Goal: Participate in discussion: Engage in conversation with other users on a specific topic

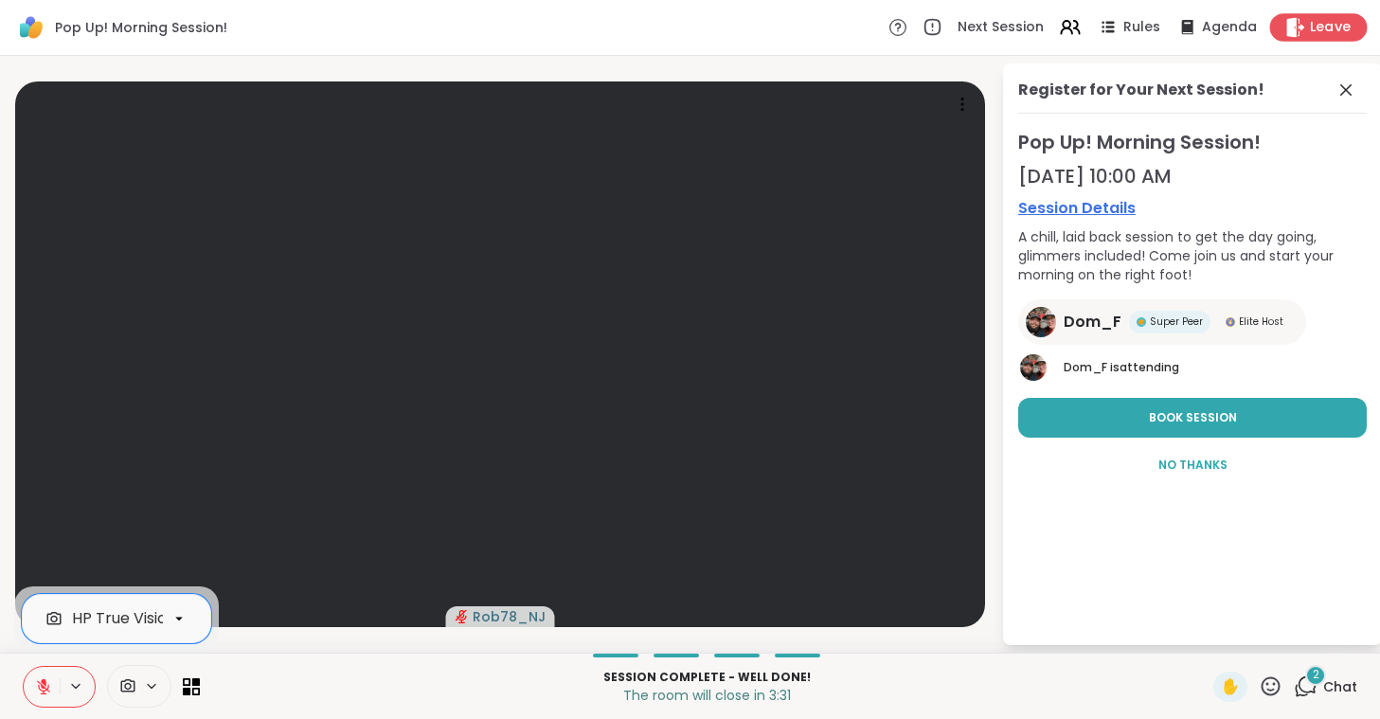
click at [1341, 30] on span "Leave" at bounding box center [1331, 28] width 42 height 20
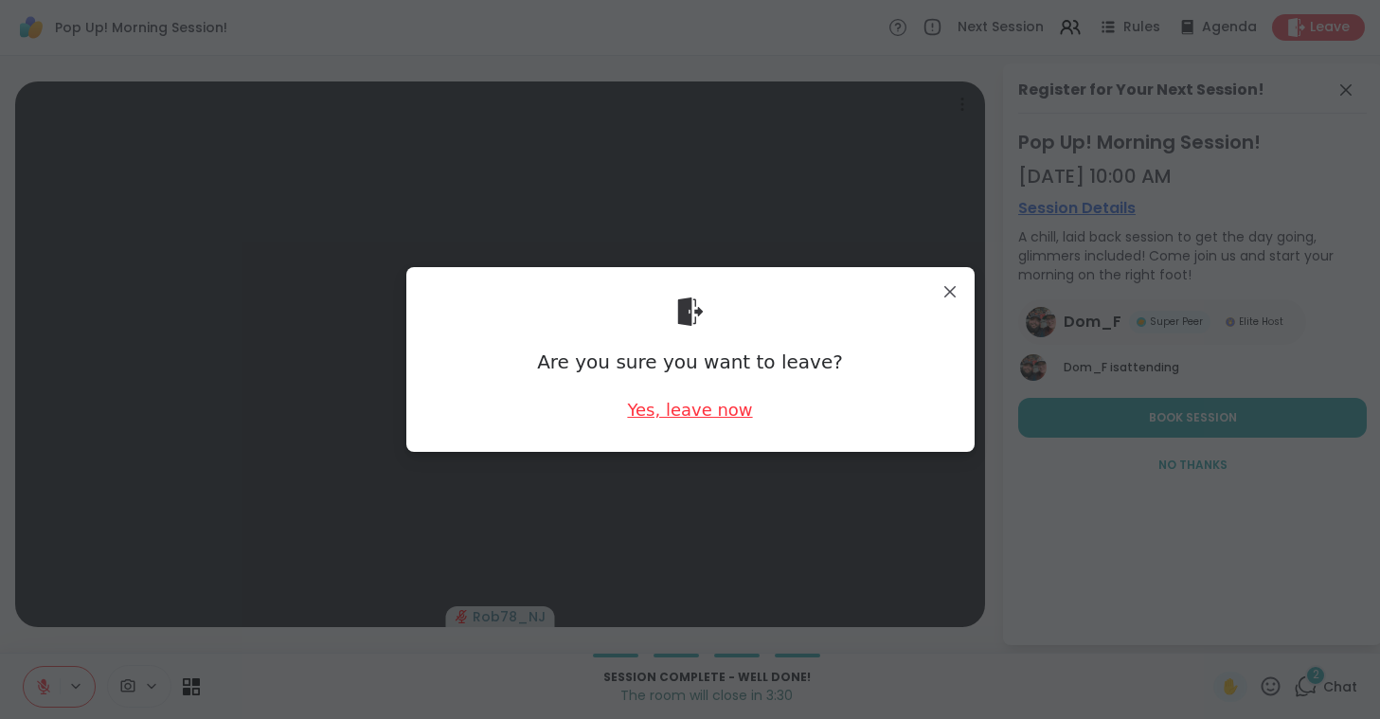
click at [677, 412] on div "Yes, leave now" at bounding box center [689, 410] width 125 height 24
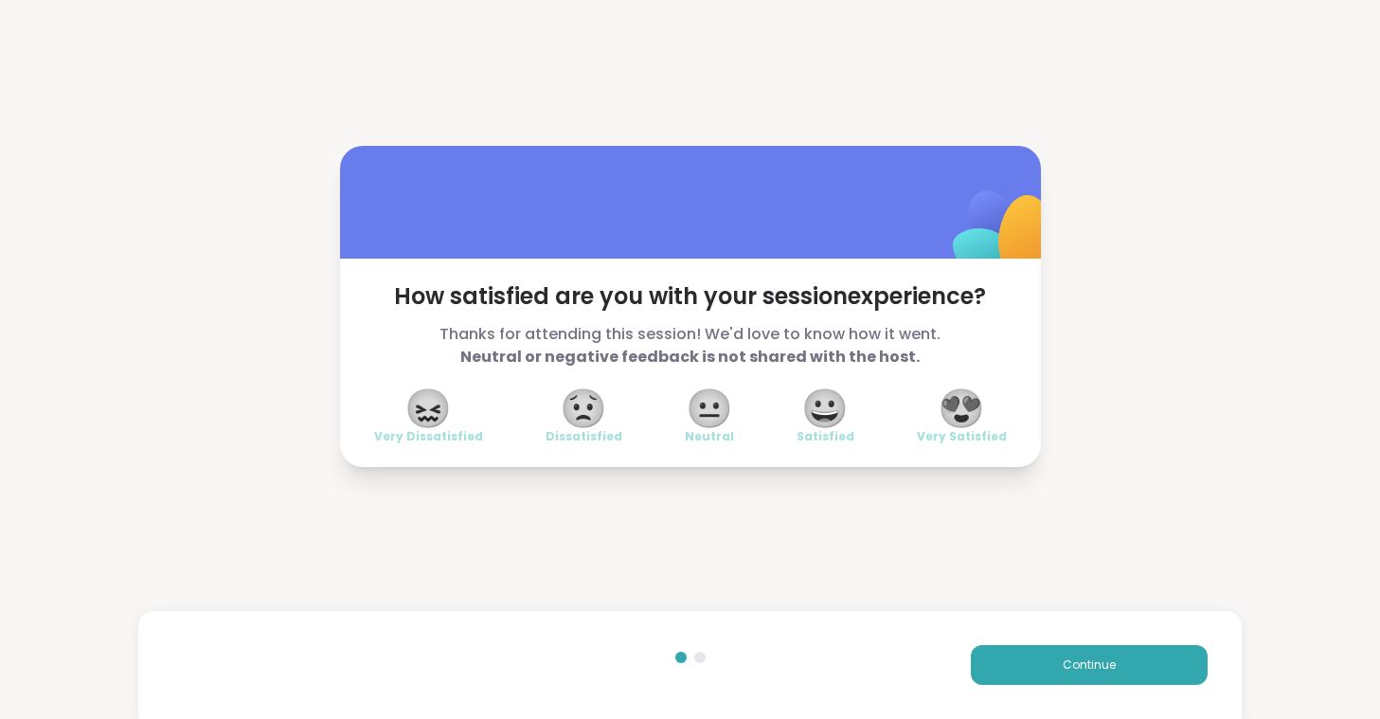
click at [942, 409] on span "😍" at bounding box center [961, 408] width 47 height 34
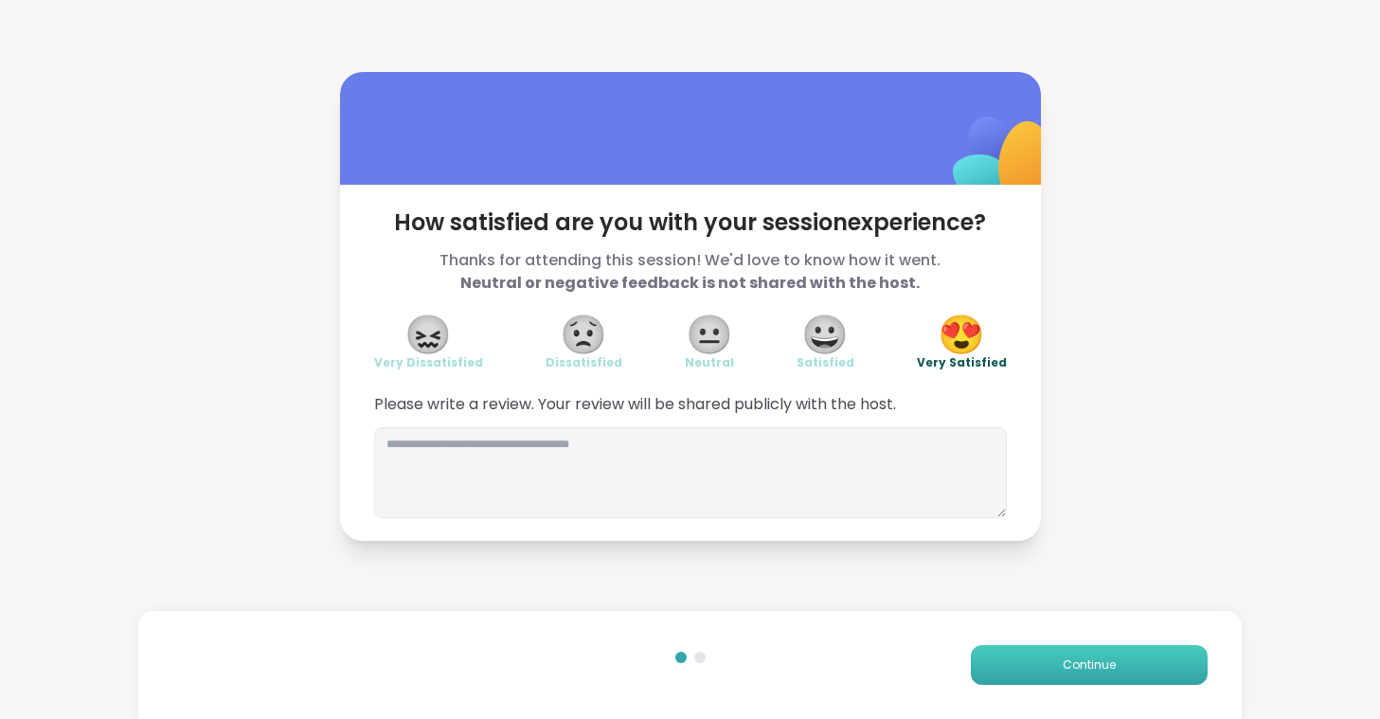
click at [1056, 656] on button "Continue" at bounding box center [1089, 665] width 237 height 40
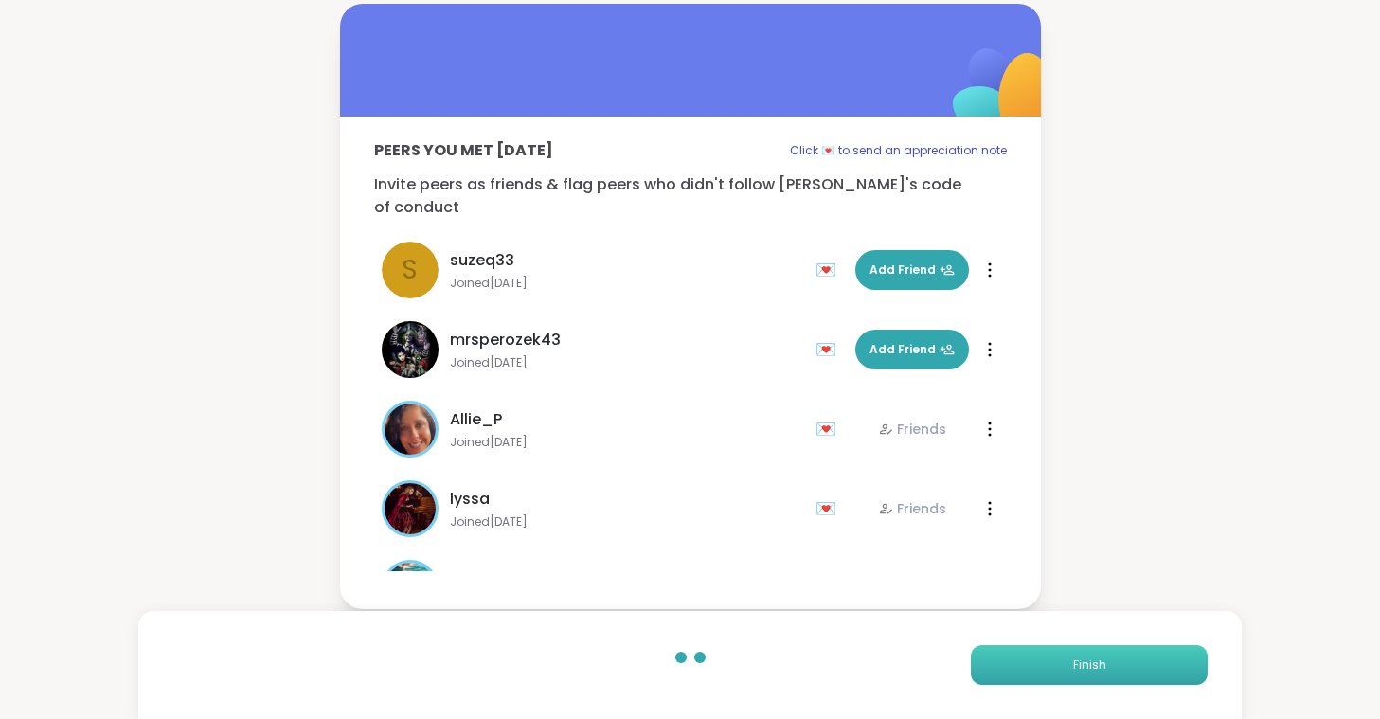
click at [1056, 656] on button "Finish" at bounding box center [1089, 665] width 237 height 40
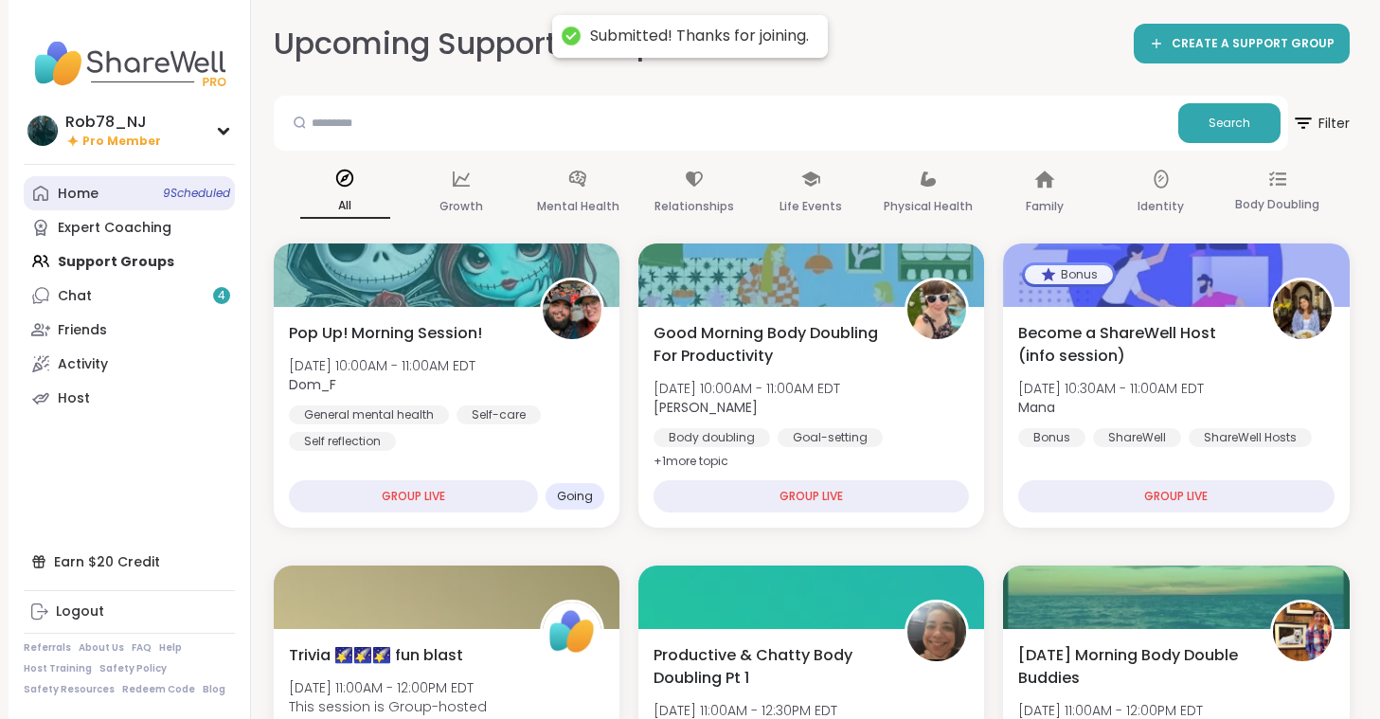
click at [135, 200] on link "Home 9 Scheduled" at bounding box center [129, 193] width 211 height 34
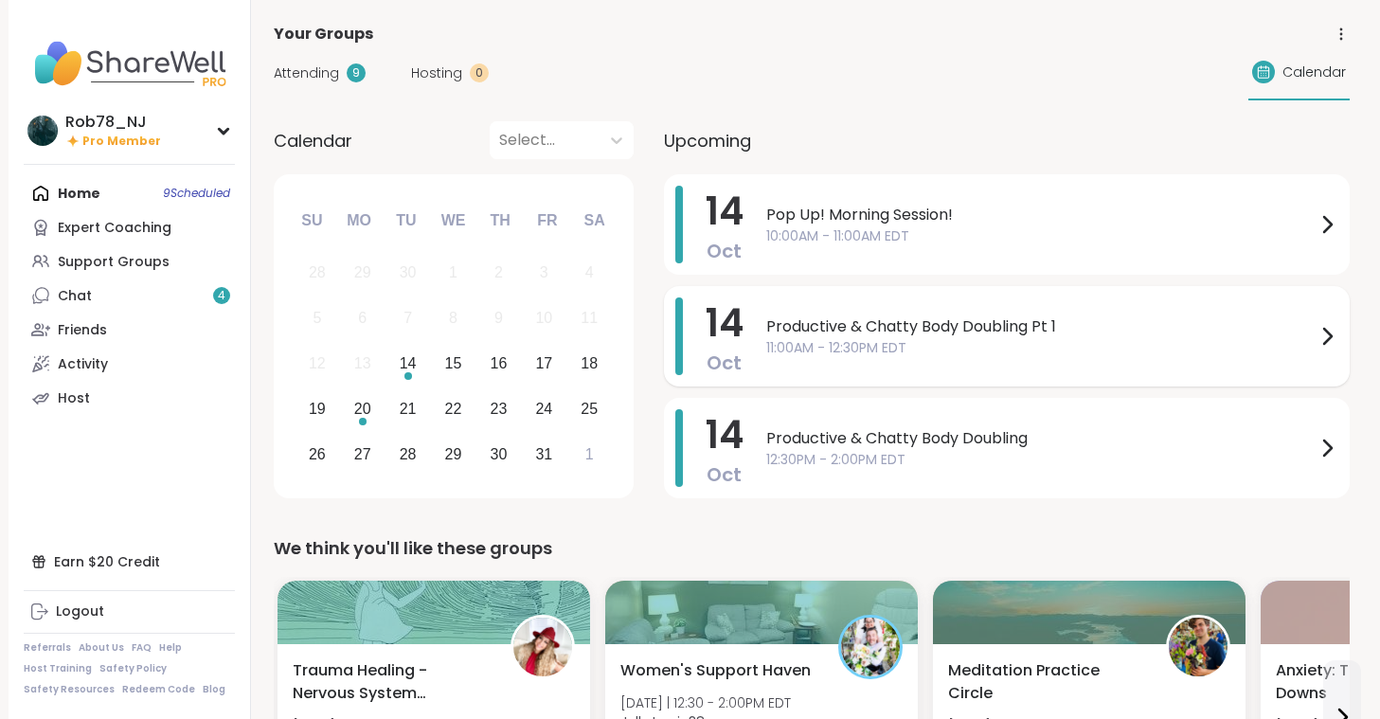
click at [890, 333] on span "Productive & Chatty Body Doubling Pt 1" at bounding box center [1040, 326] width 549 height 23
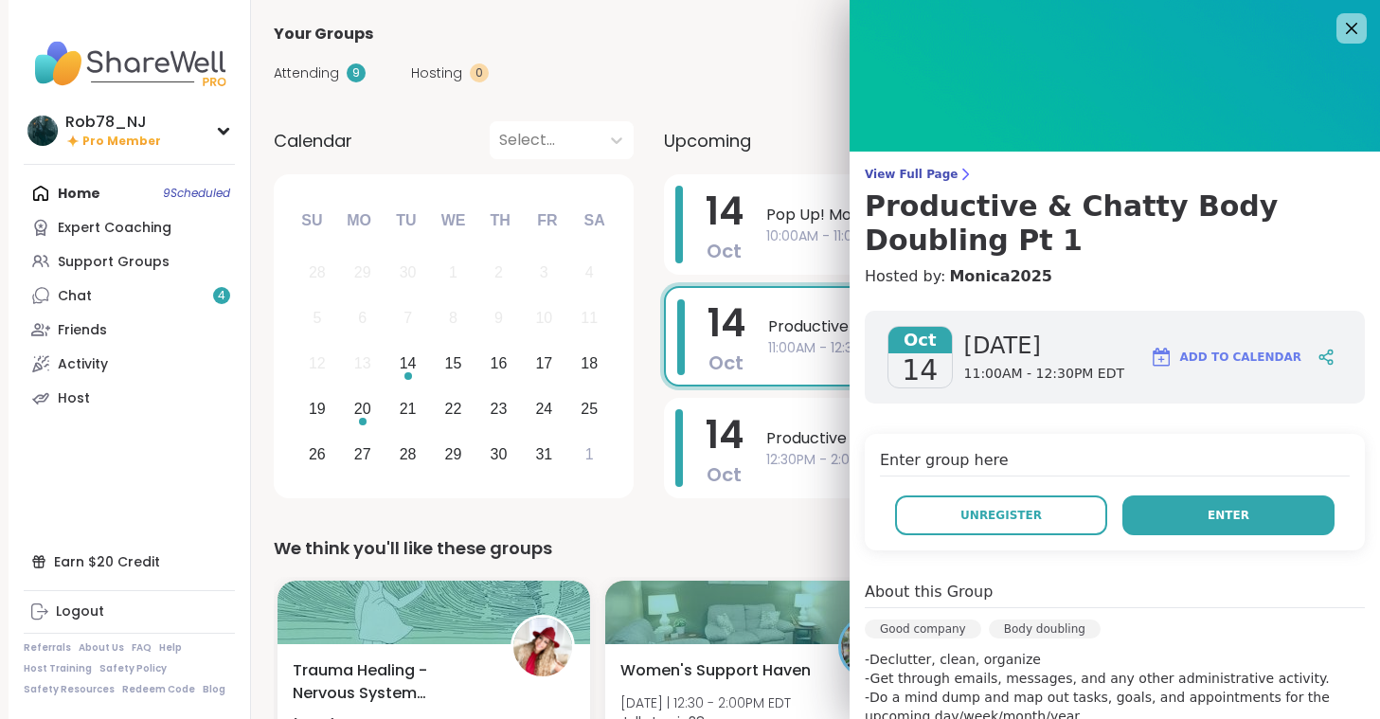
click at [1239, 511] on span "Enter" at bounding box center [1228, 515] width 42 height 17
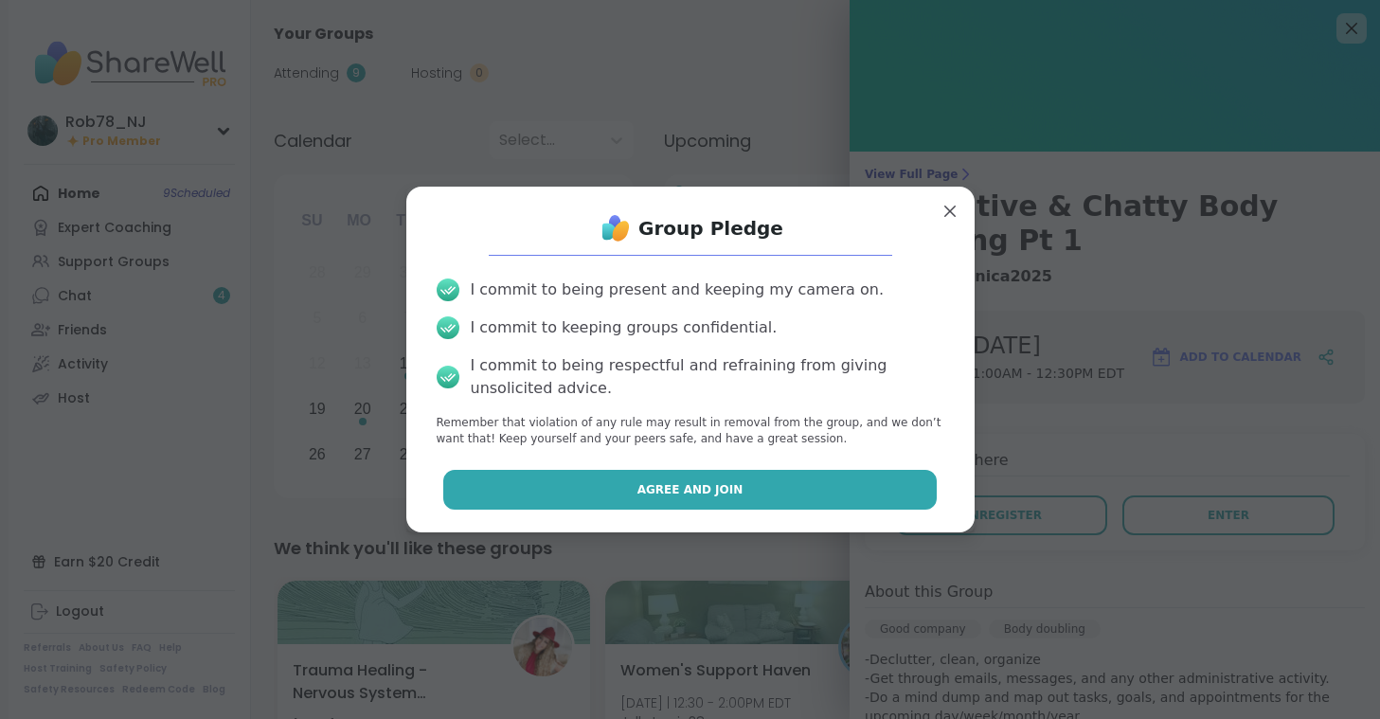
click at [792, 491] on button "Agree and Join" at bounding box center [689, 490] width 493 height 40
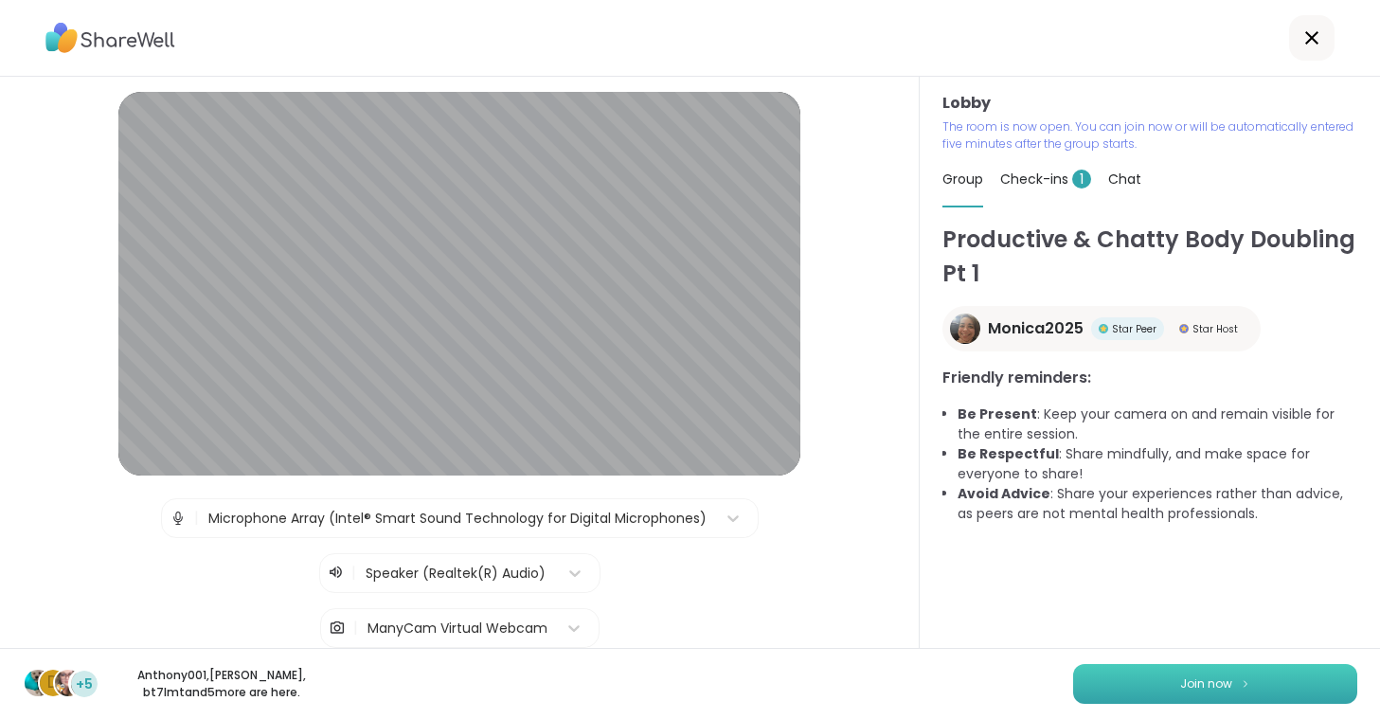
click at [1188, 677] on span "Join now" at bounding box center [1206, 683] width 52 height 17
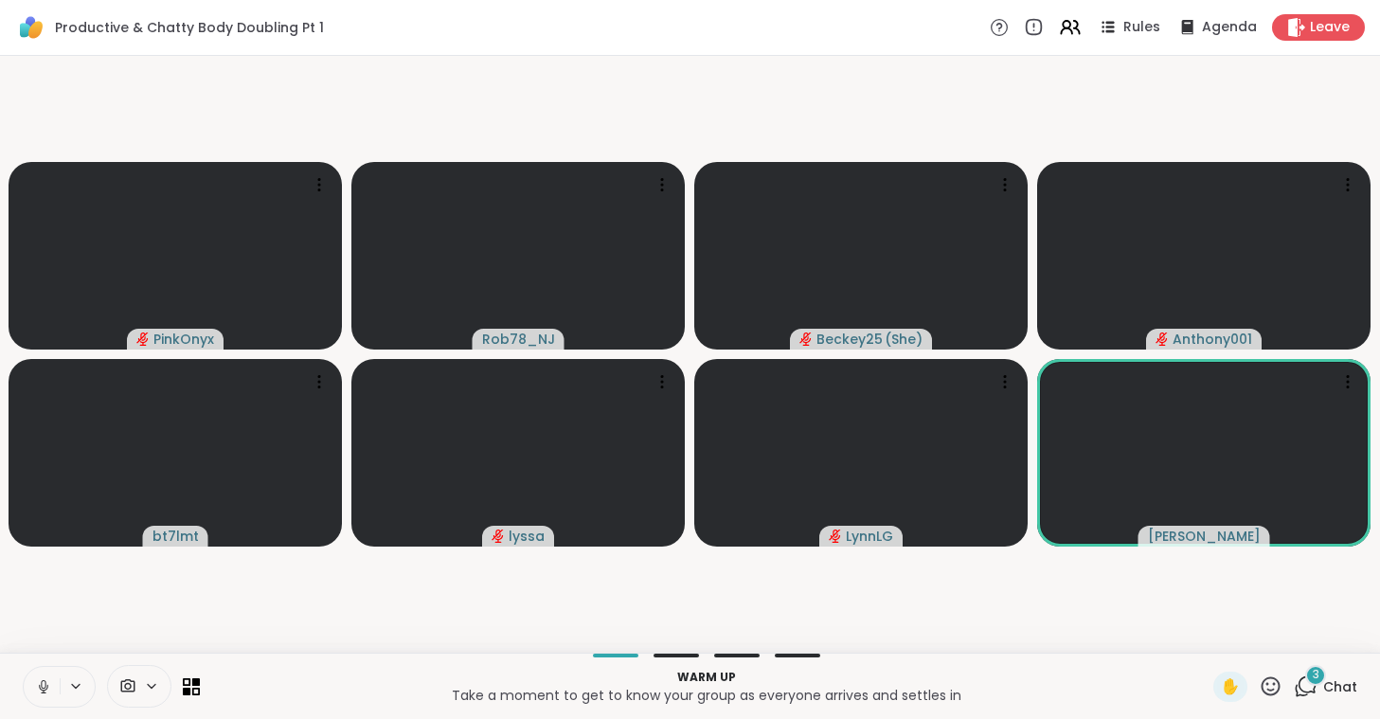
click at [38, 688] on icon at bounding box center [43, 686] width 17 height 17
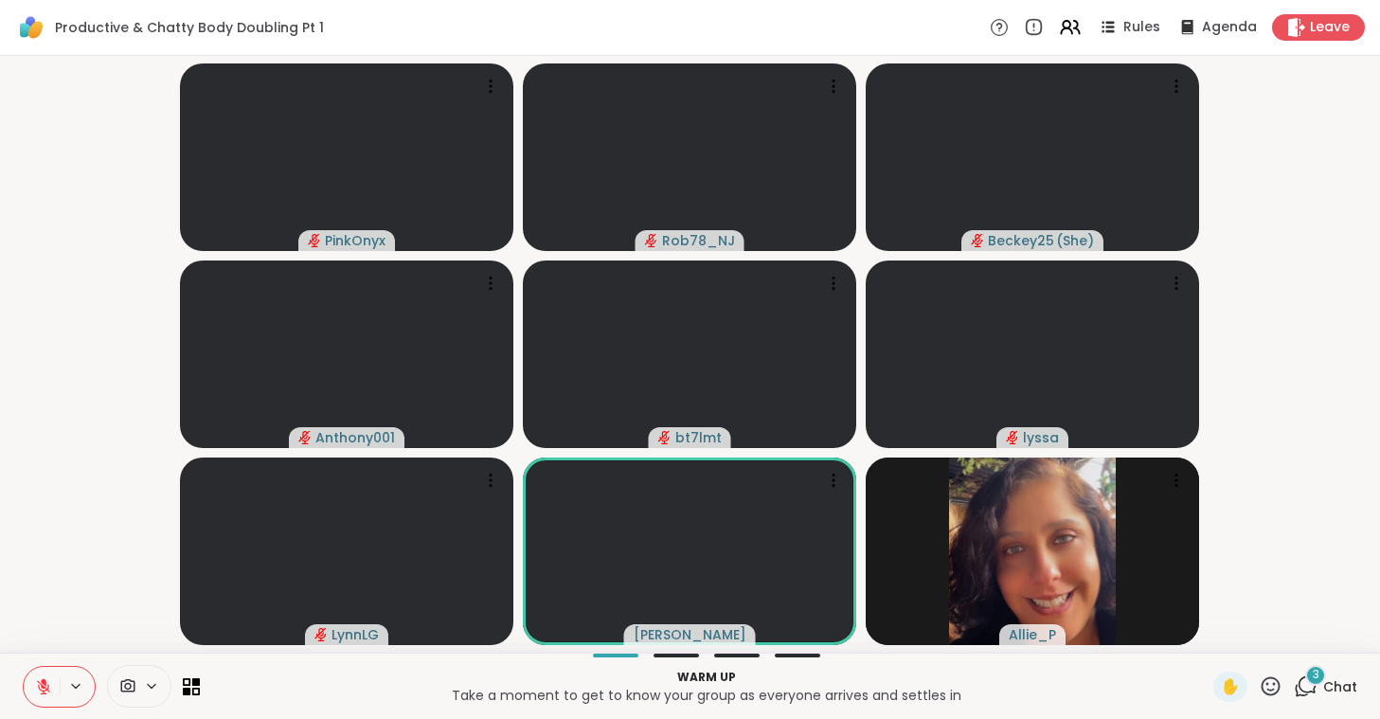
click at [131, 695] on div at bounding box center [139, 686] width 64 height 43
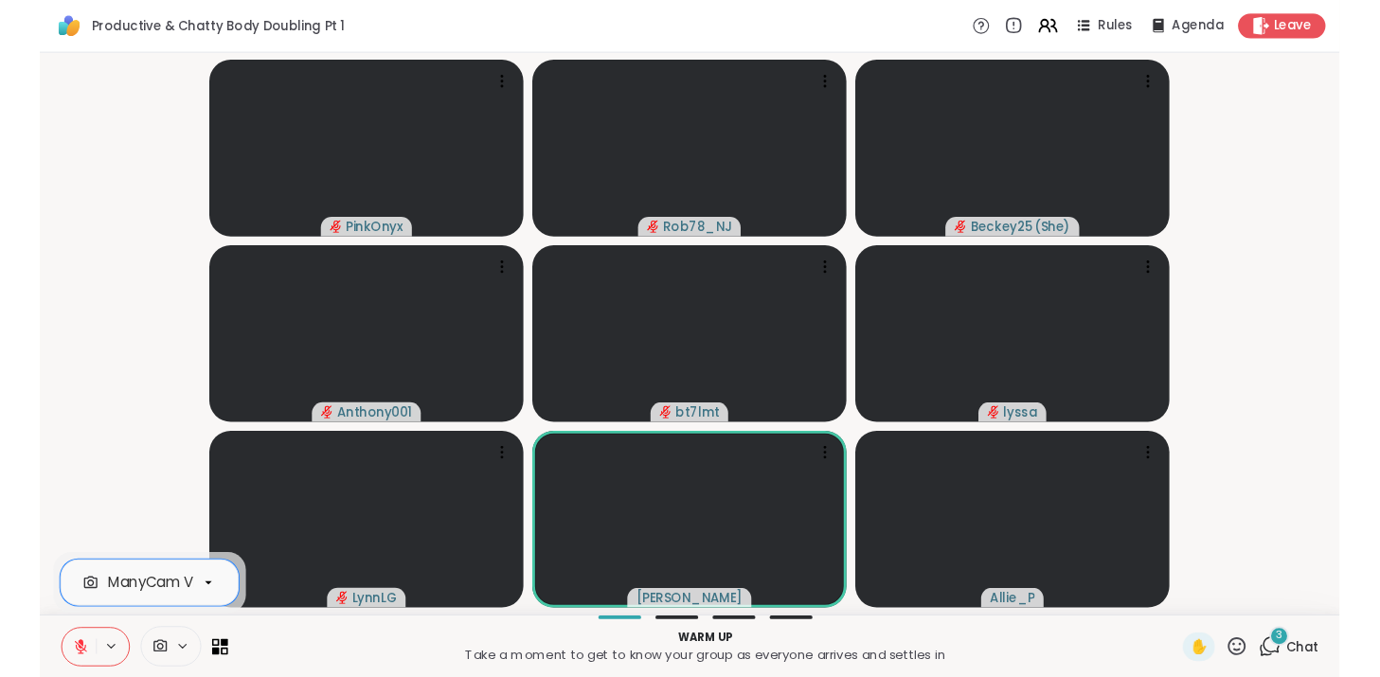
scroll to position [0, 84]
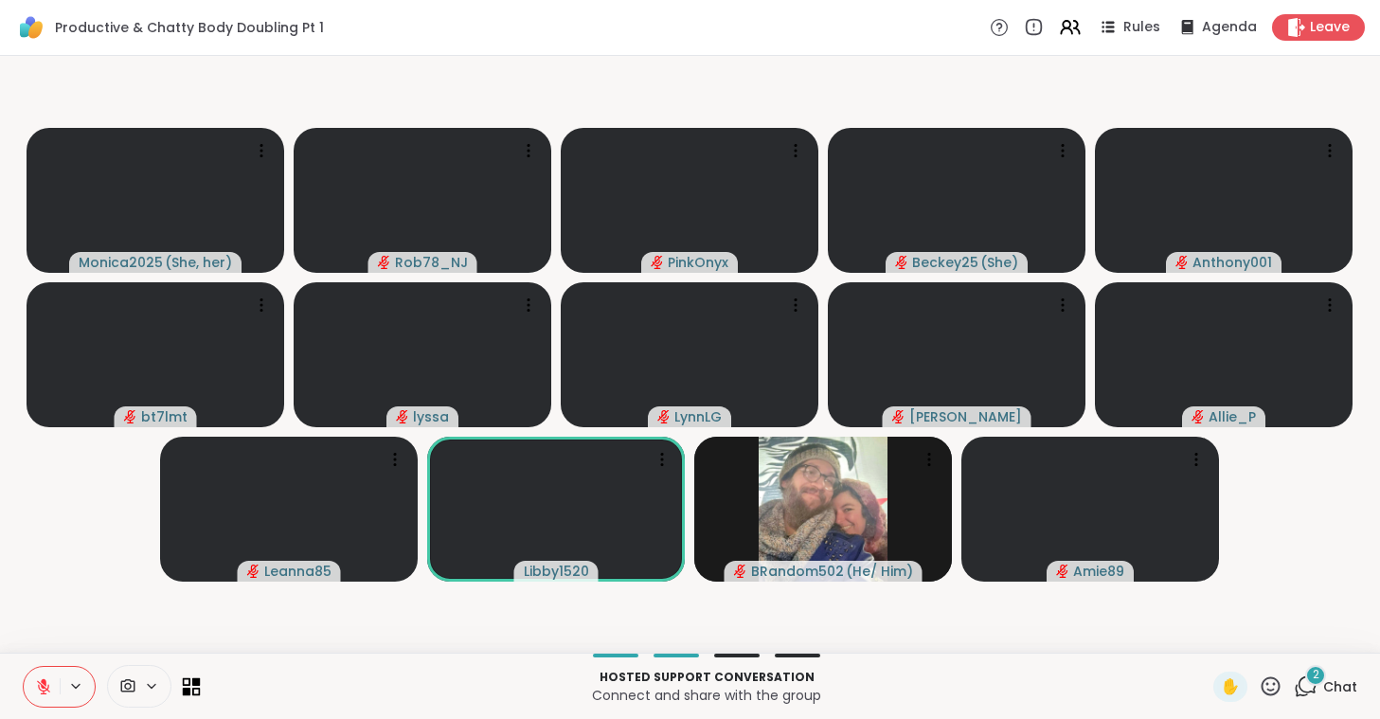
click at [186, 687] on icon at bounding box center [192, 686] width 18 height 18
